Goal: Information Seeking & Learning: Compare options

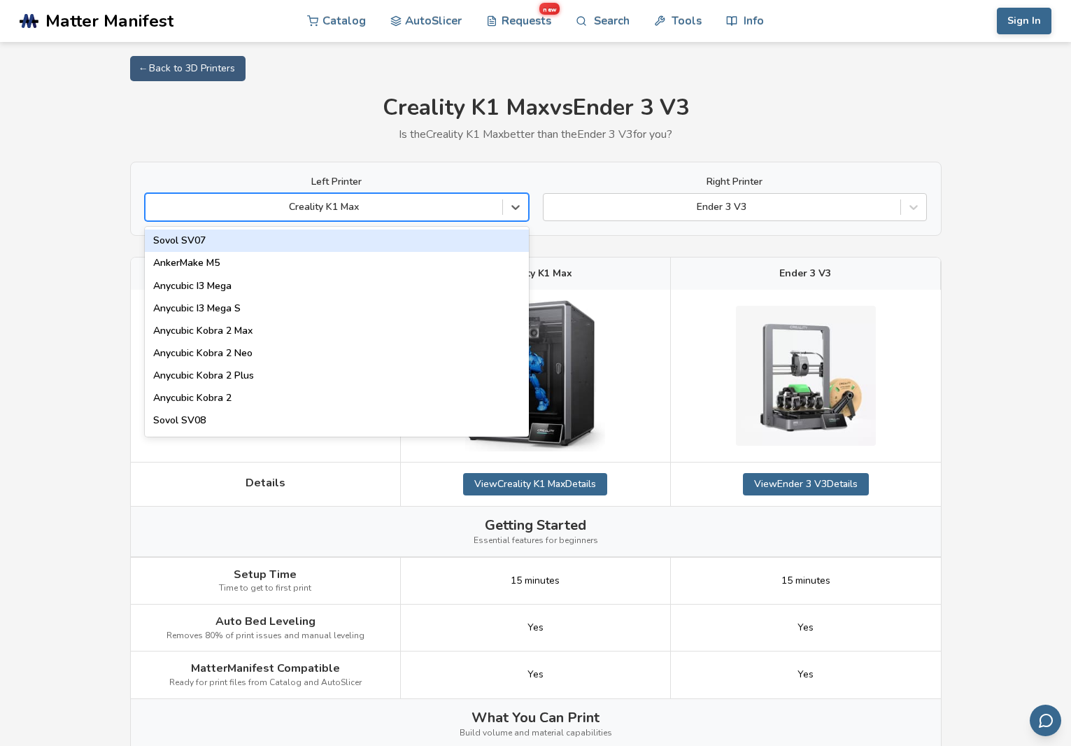
click at [514, 220] on div at bounding box center [515, 207] width 26 height 27
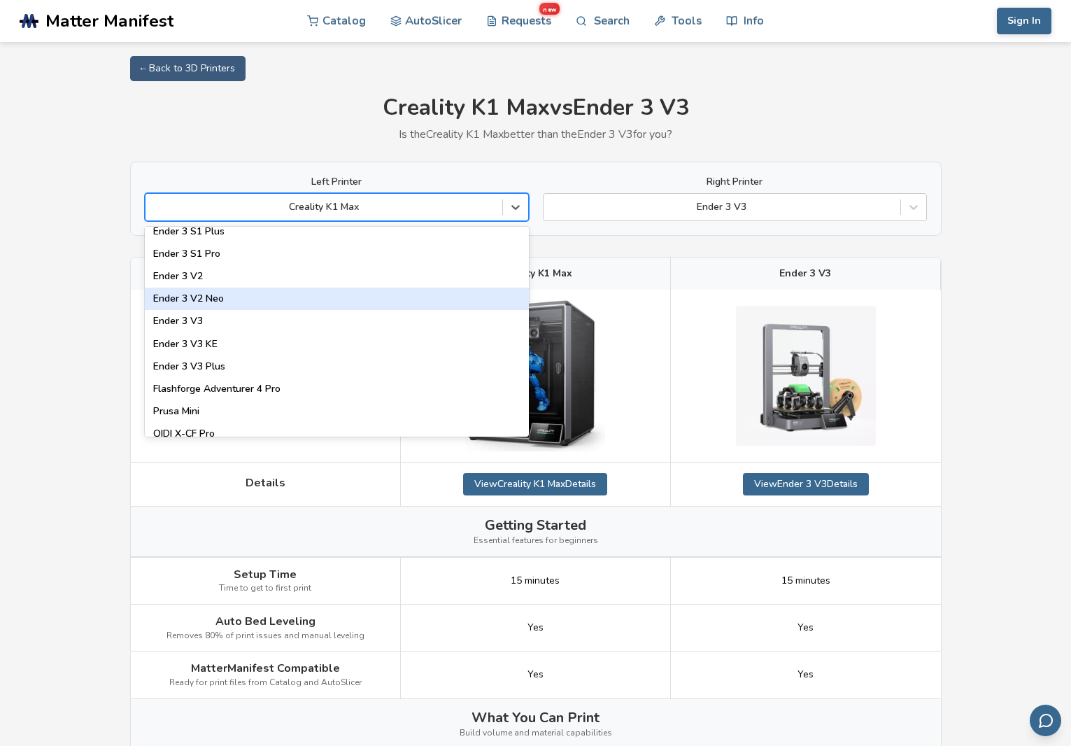
scroll to position [1399, 0]
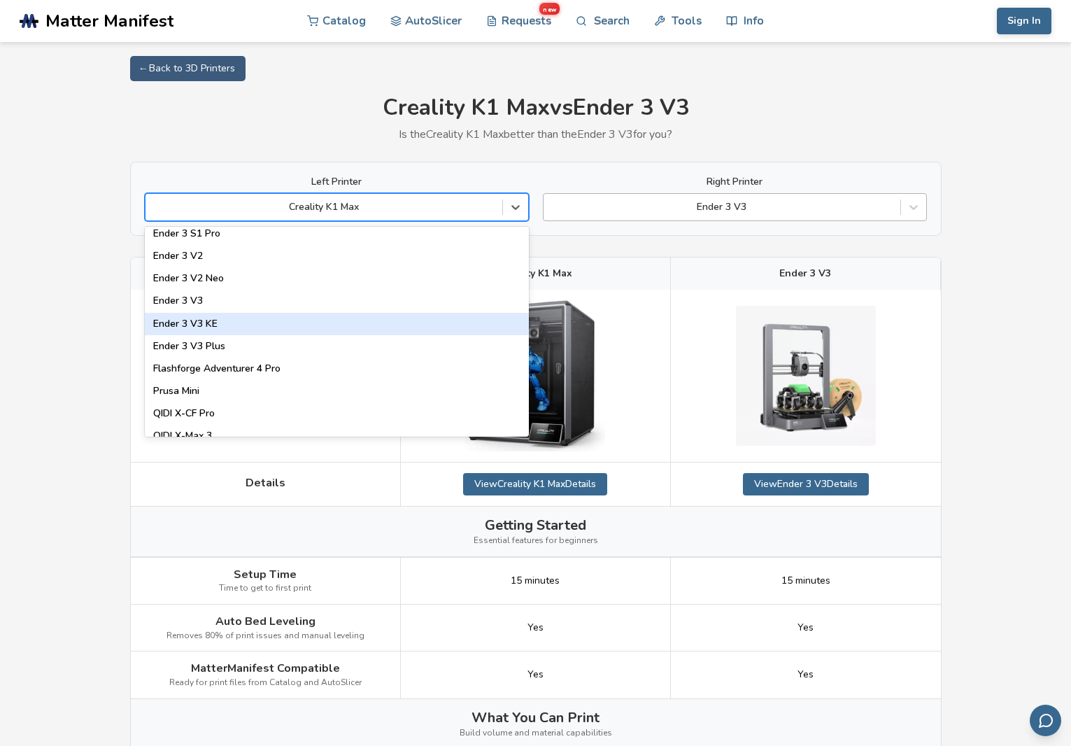
click at [712, 211] on div at bounding box center [722, 207] width 343 height 14
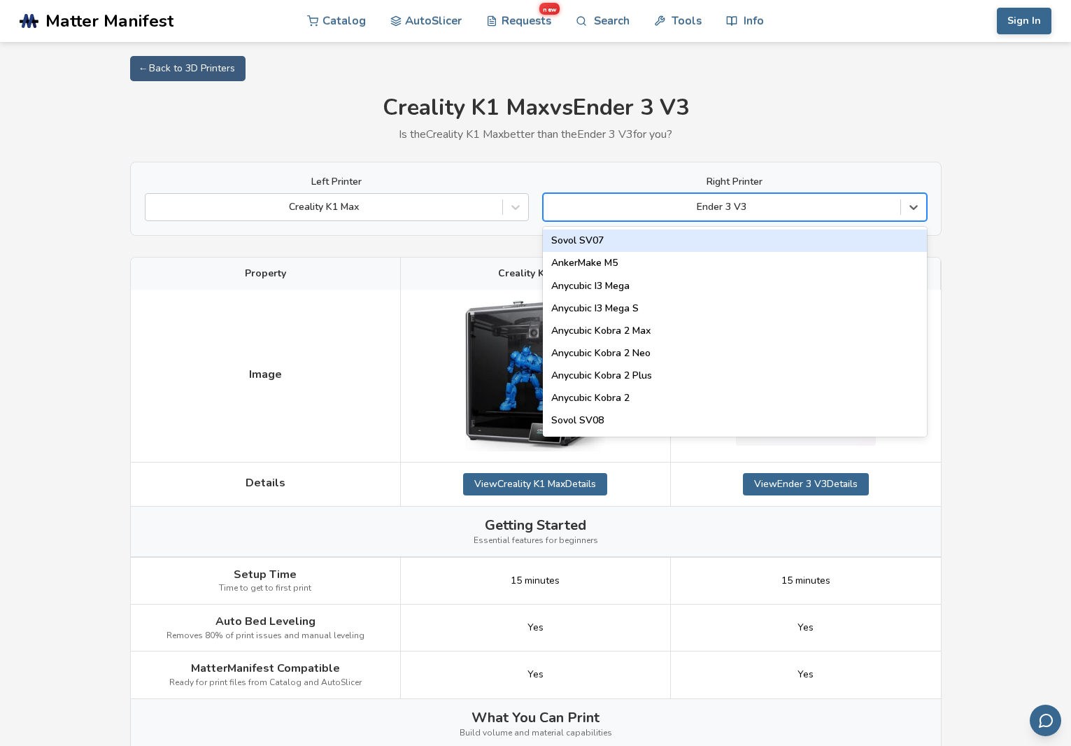
click at [721, 209] on div at bounding box center [722, 207] width 343 height 14
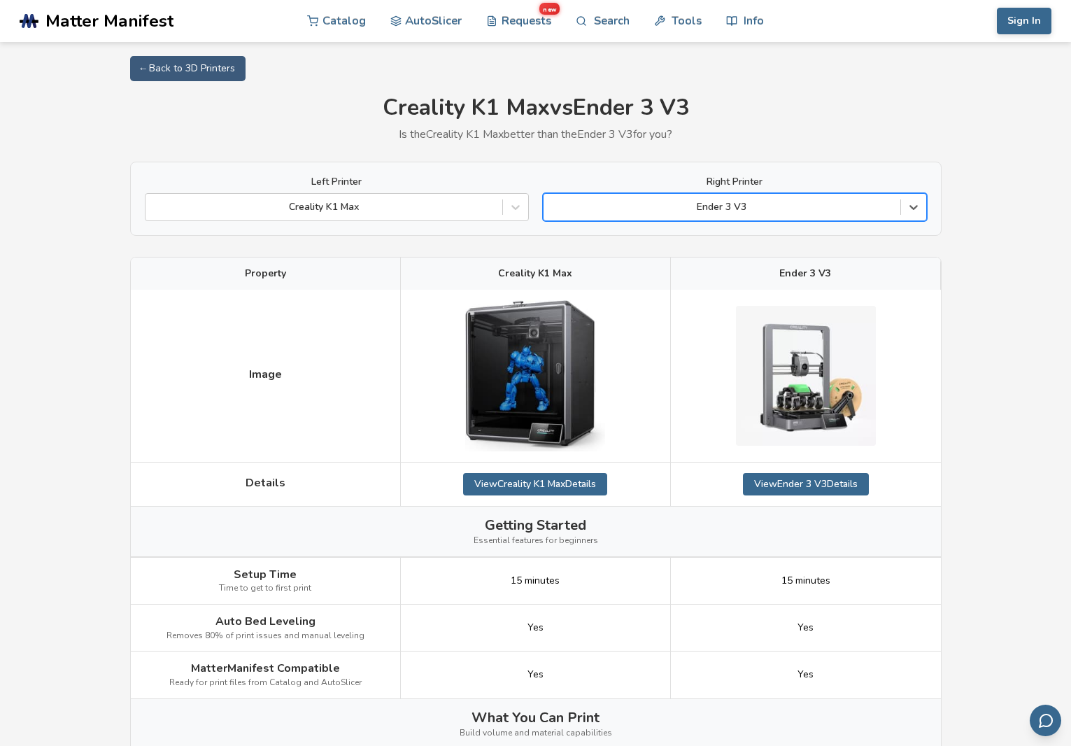
click at [721, 209] on div at bounding box center [722, 207] width 343 height 14
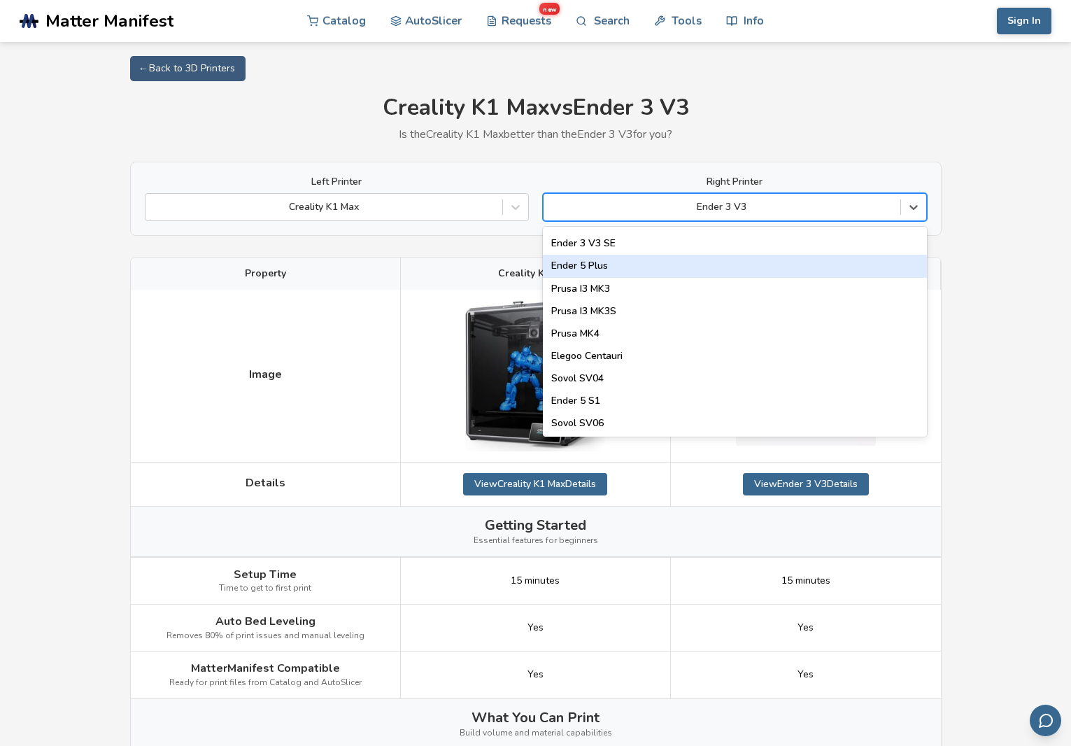
scroll to position [490, 0]
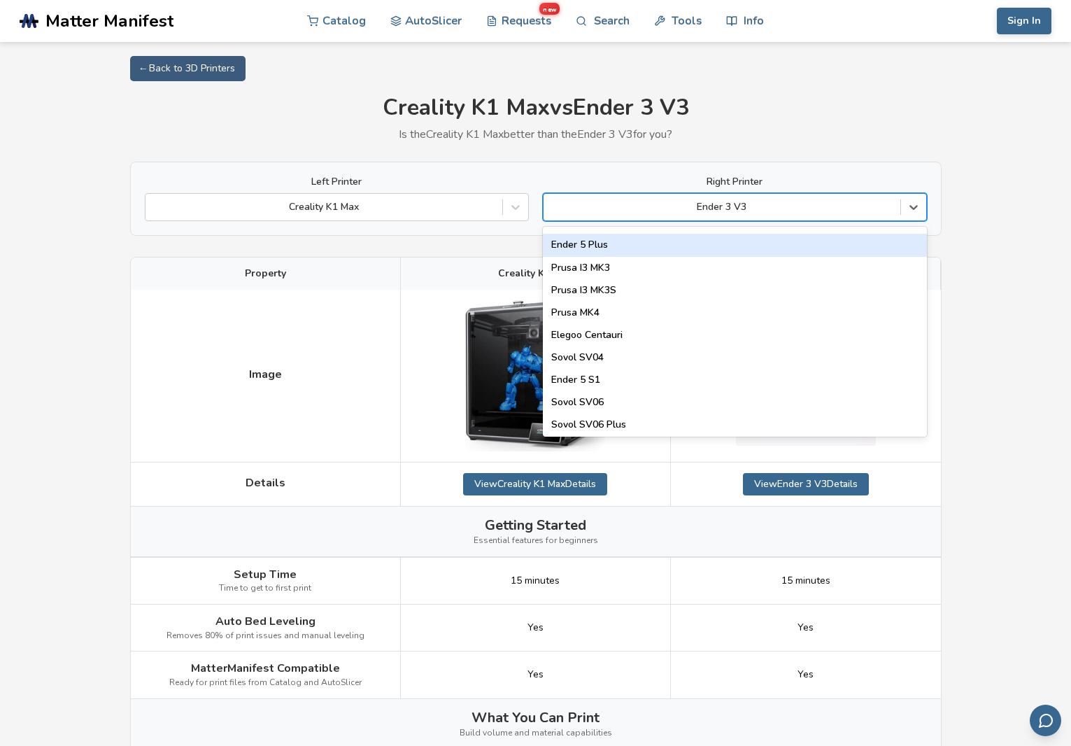
click at [661, 248] on div "Ender 5 Plus" at bounding box center [735, 245] width 384 height 22
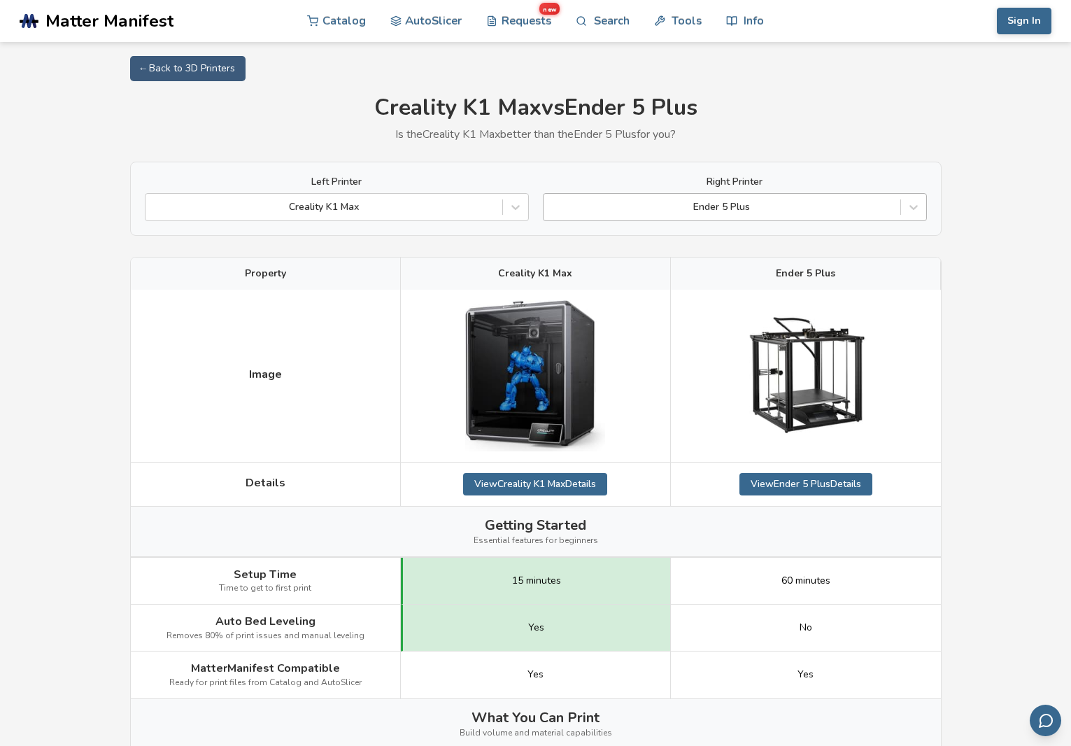
click at [800, 211] on div at bounding box center [722, 207] width 343 height 14
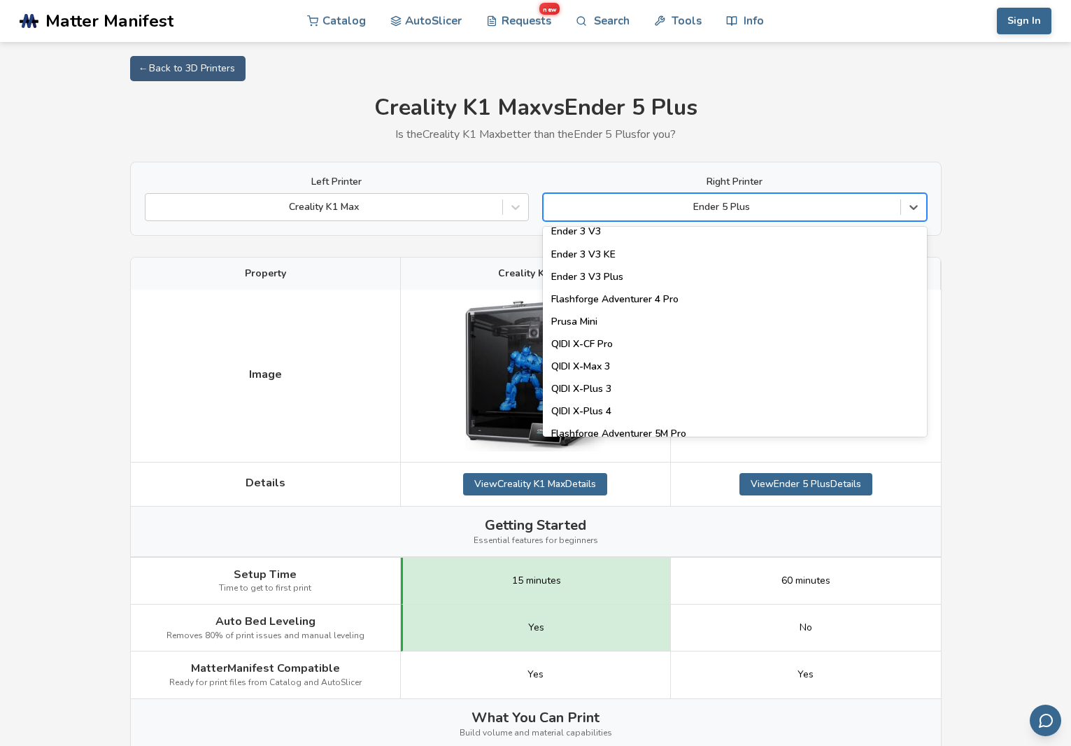
scroll to position [1469, 0]
click at [770, 276] on div "Ender 3 V3 Plus" at bounding box center [735, 276] width 384 height 22
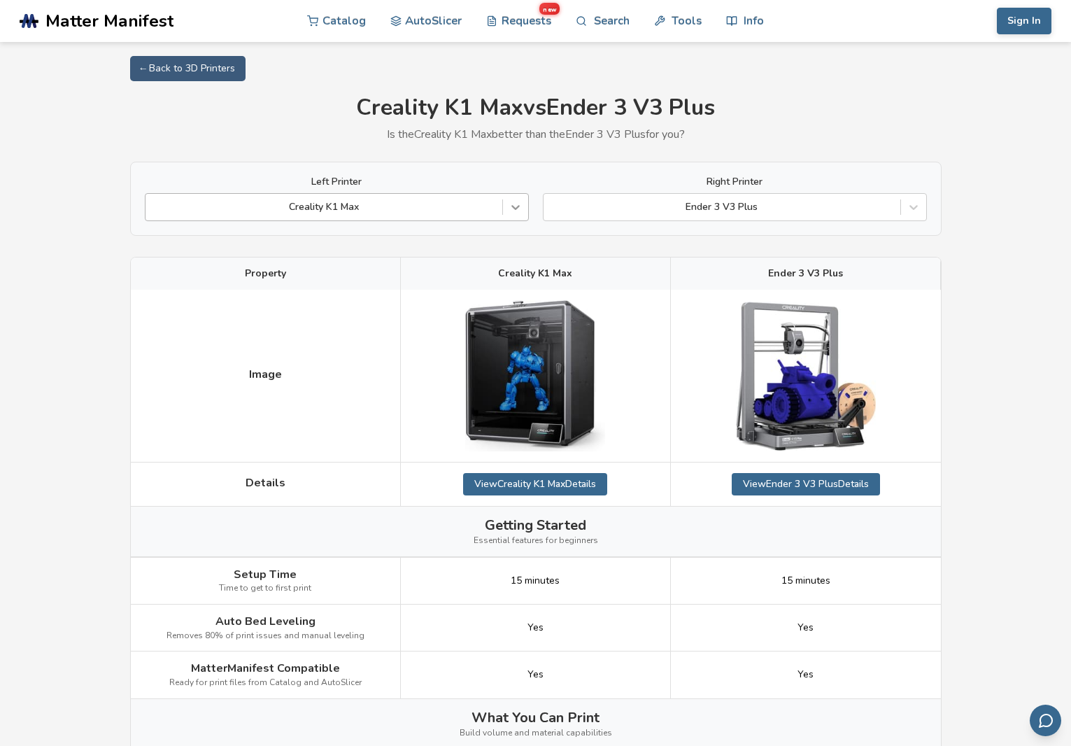
click at [516, 211] on icon at bounding box center [516, 207] width 14 height 14
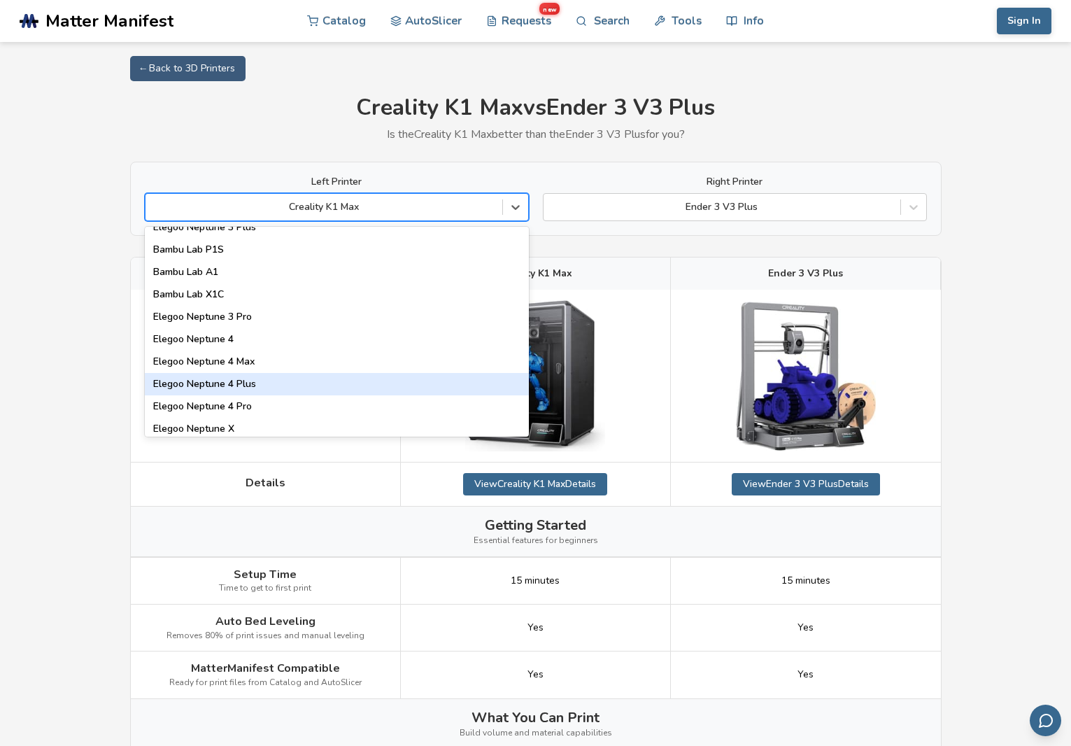
scroll to position [954, 0]
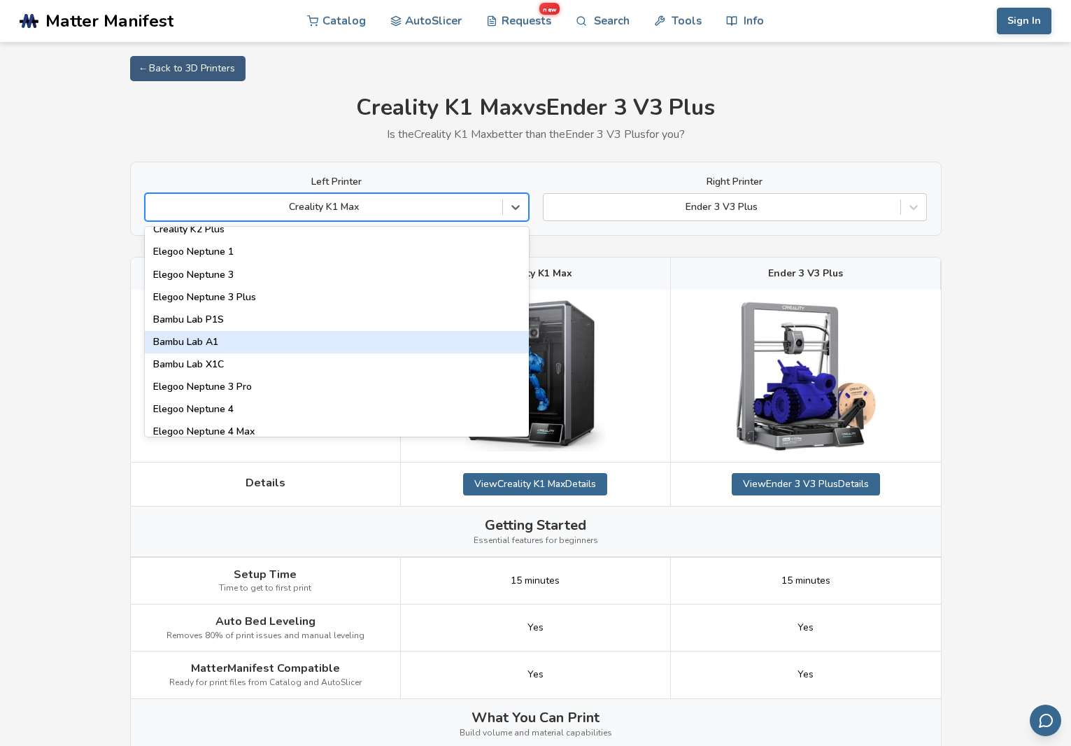
click at [440, 352] on div "Bambu Lab A1" at bounding box center [337, 342] width 384 height 22
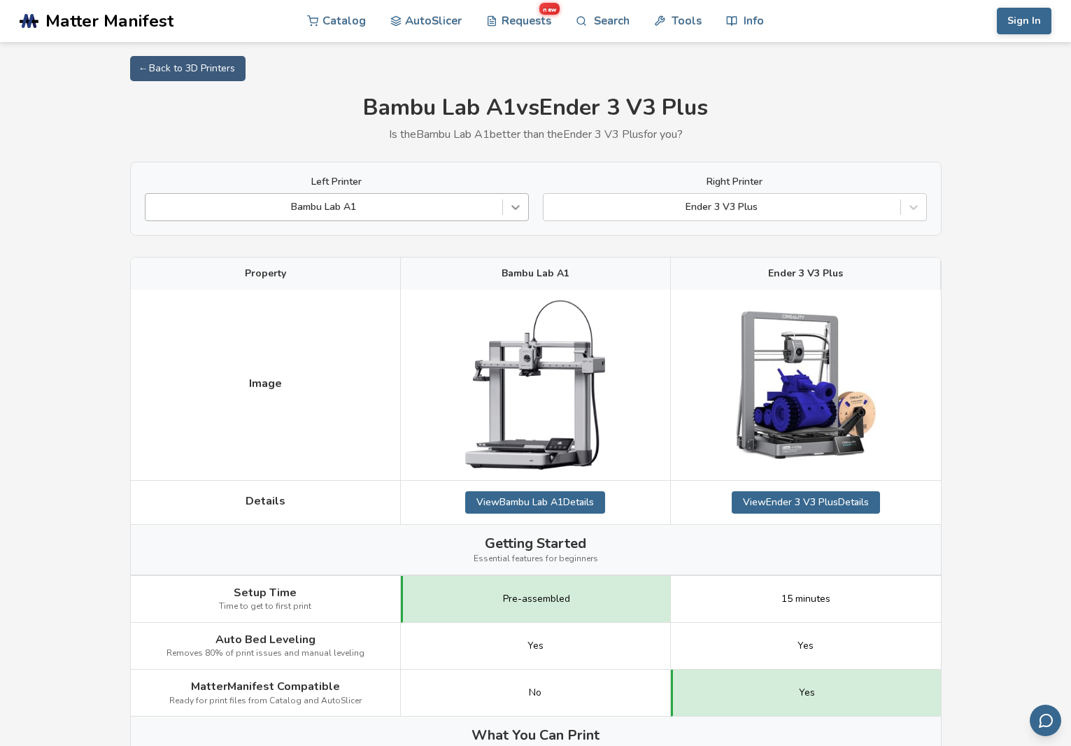
click at [516, 208] on icon at bounding box center [516, 208] width 8 height 5
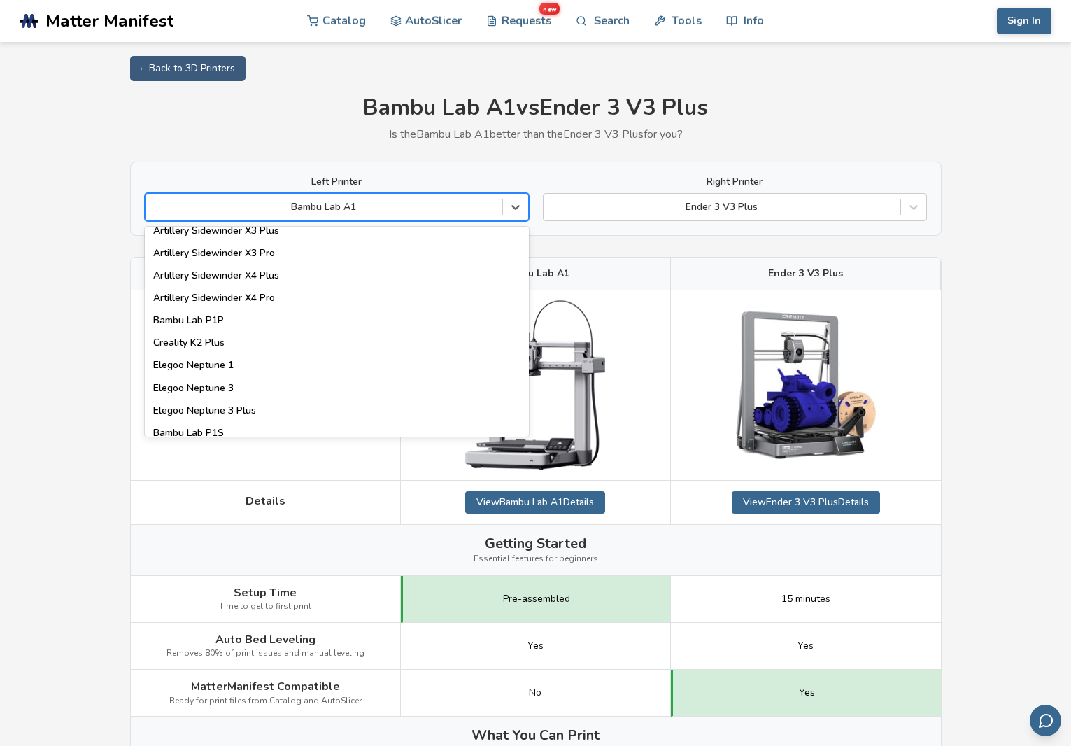
scroll to position [840, 0]
click at [456, 325] on div "Bambu Lab P1P" at bounding box center [337, 322] width 384 height 22
